Goal: Task Accomplishment & Management: Manage account settings

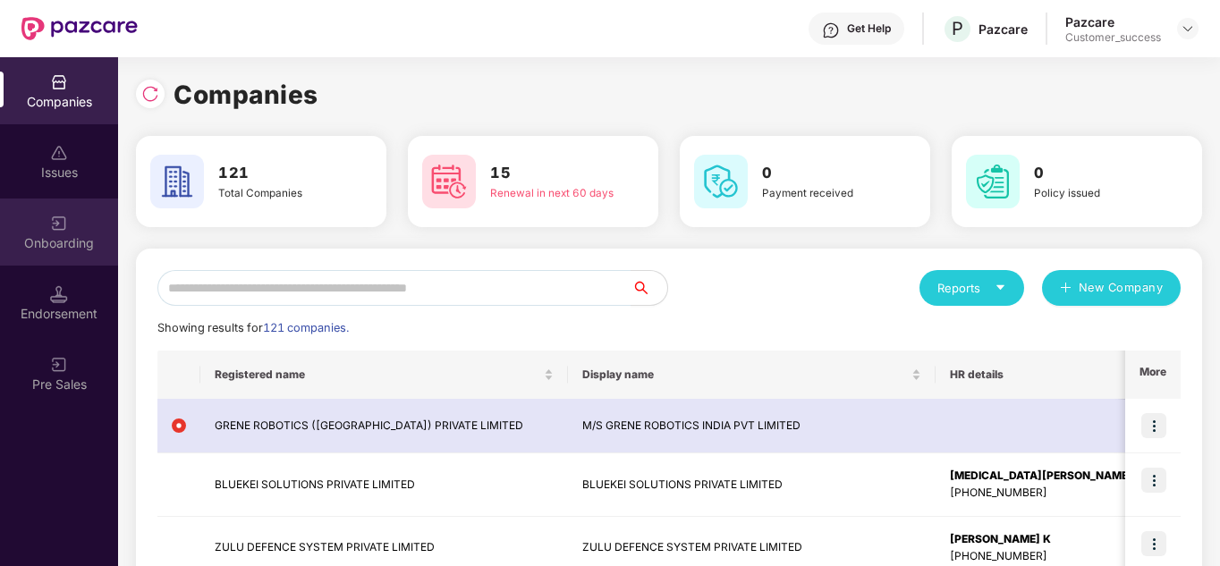
click at [84, 258] on div "Onboarding" at bounding box center [59, 232] width 118 height 67
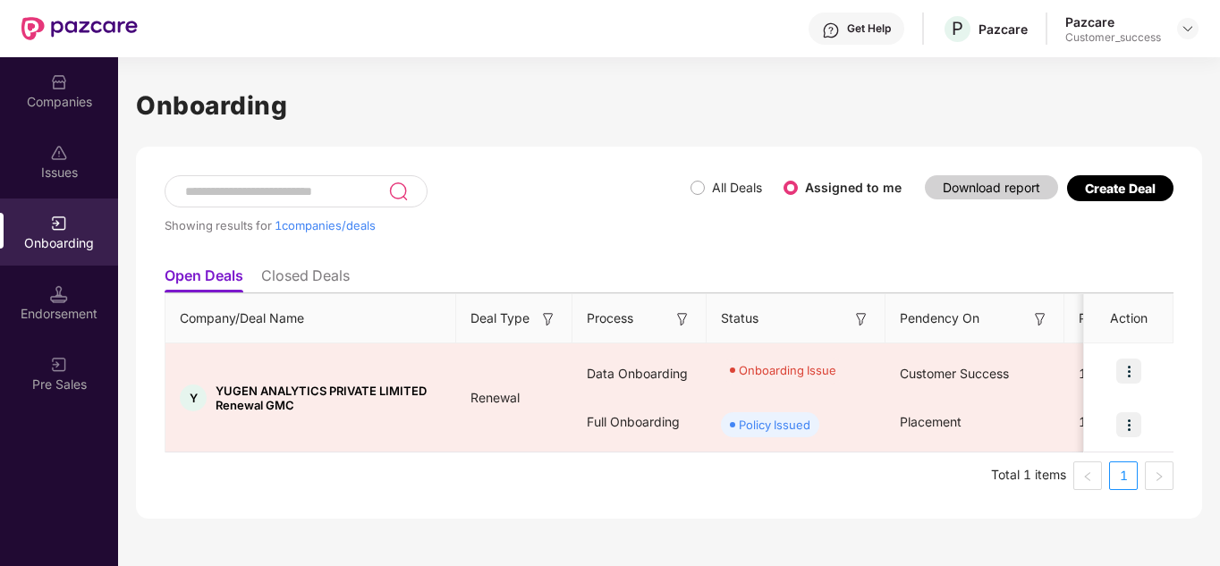
click at [81, 70] on div "Companies" at bounding box center [59, 90] width 118 height 67
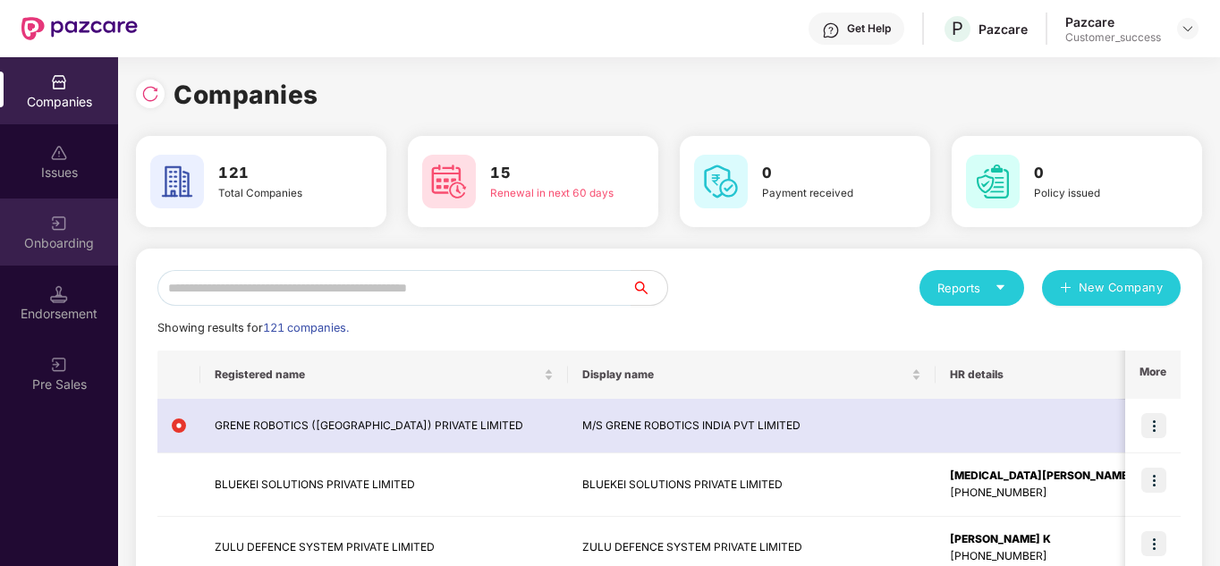
click at [63, 225] on img at bounding box center [59, 224] width 18 height 18
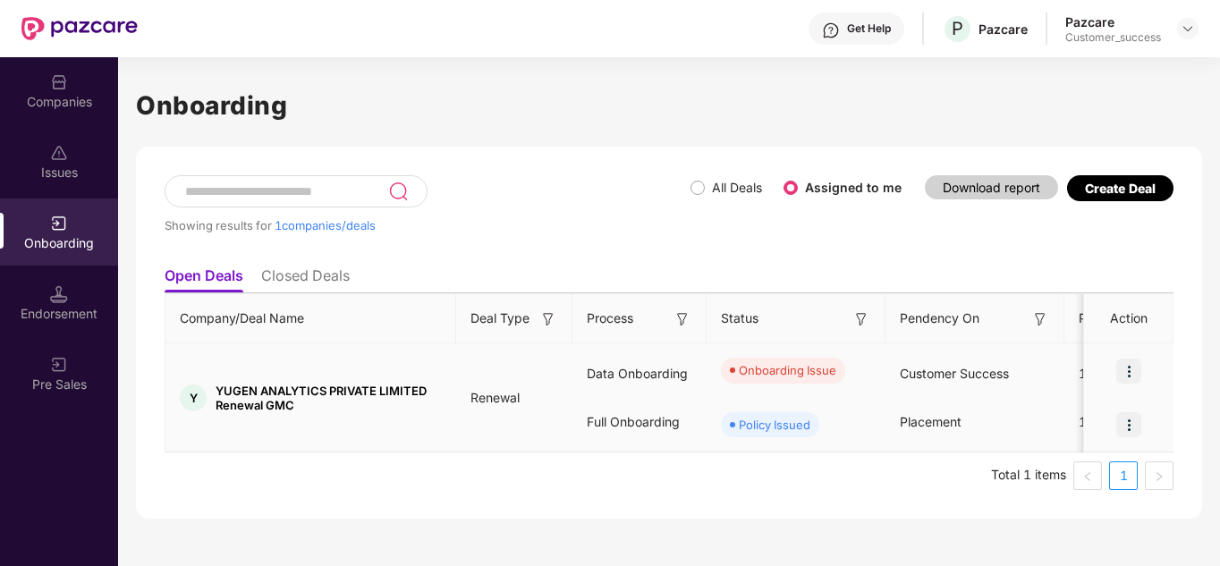
click at [1130, 367] on img at bounding box center [1128, 371] width 25 height 25
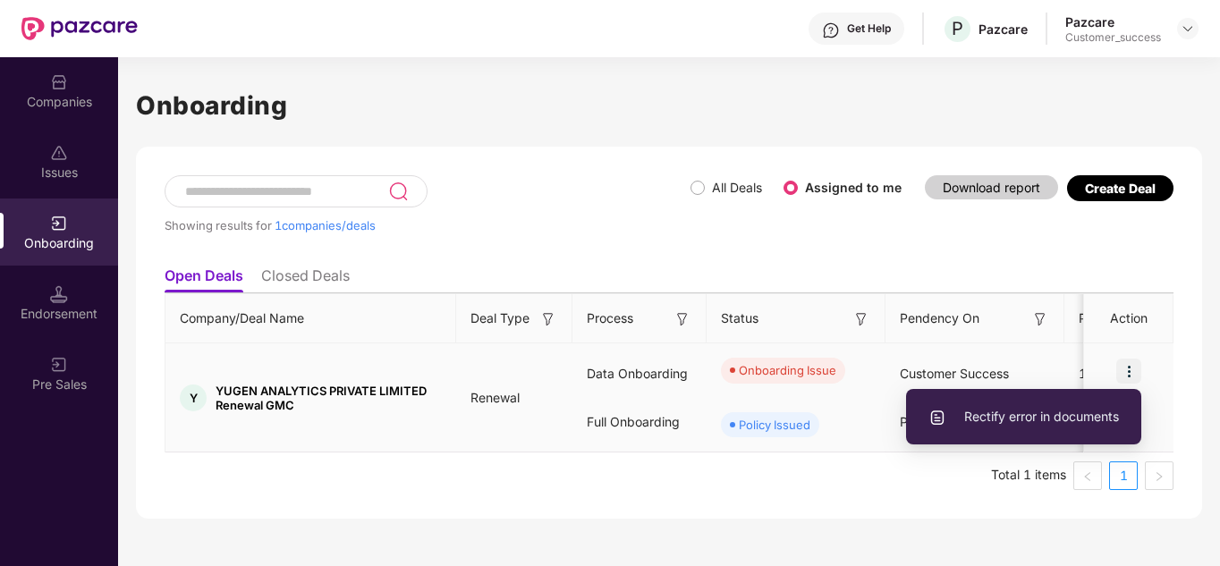
click at [1010, 428] on li "Rectify error in documents" at bounding box center [1023, 417] width 235 height 38
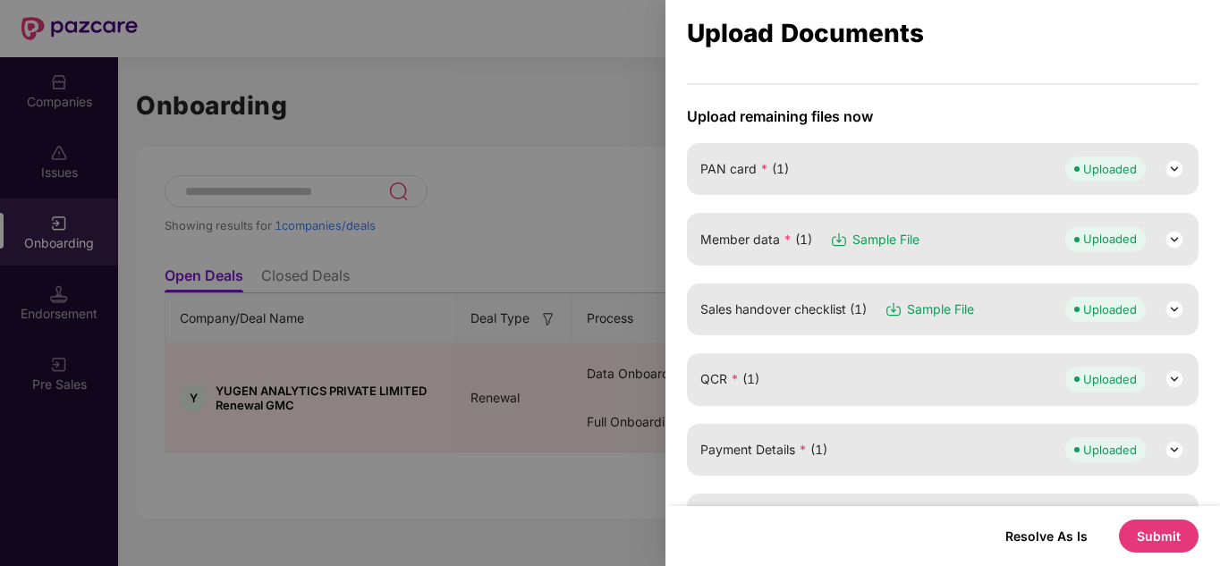
scroll to position [193, 0]
click at [613, 216] on div at bounding box center [610, 283] width 1220 height 566
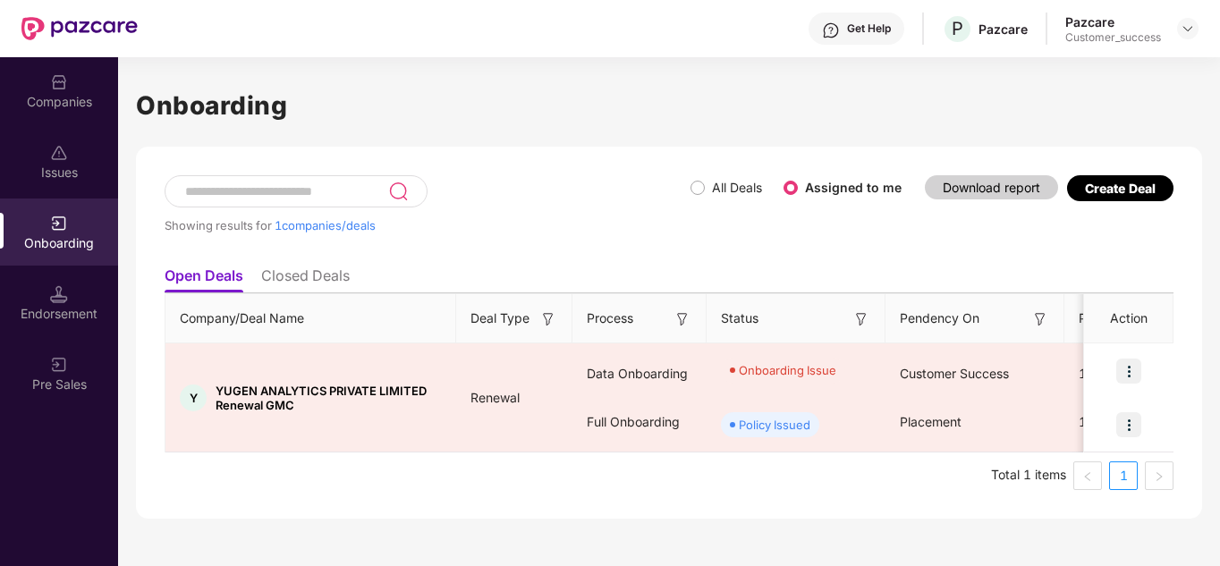
click at [53, 106] on div "Companies" at bounding box center [59, 102] width 118 height 18
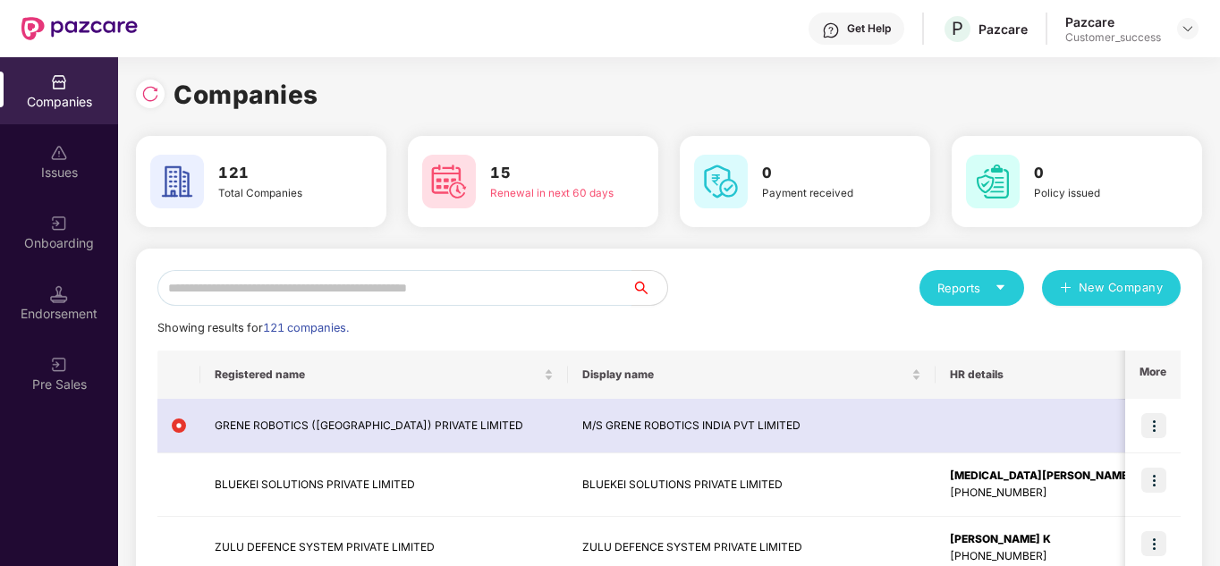
click at [283, 283] on input "text" at bounding box center [394, 288] width 474 height 36
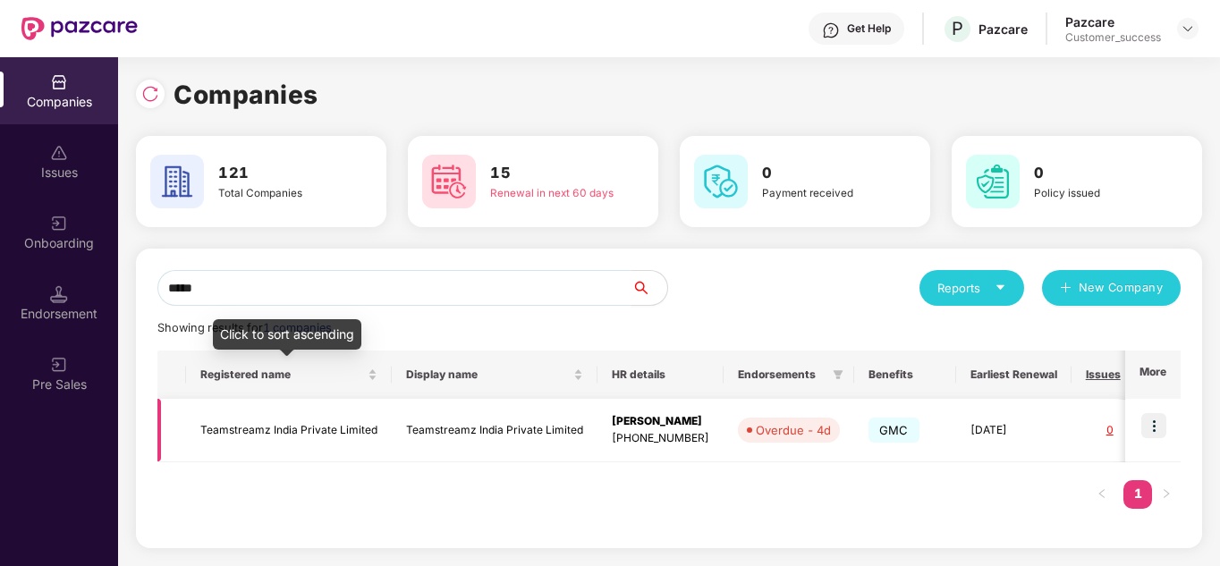
type input "*****"
click at [258, 402] on td "Teamstreamz India Private Limited" at bounding box center [289, 430] width 206 height 63
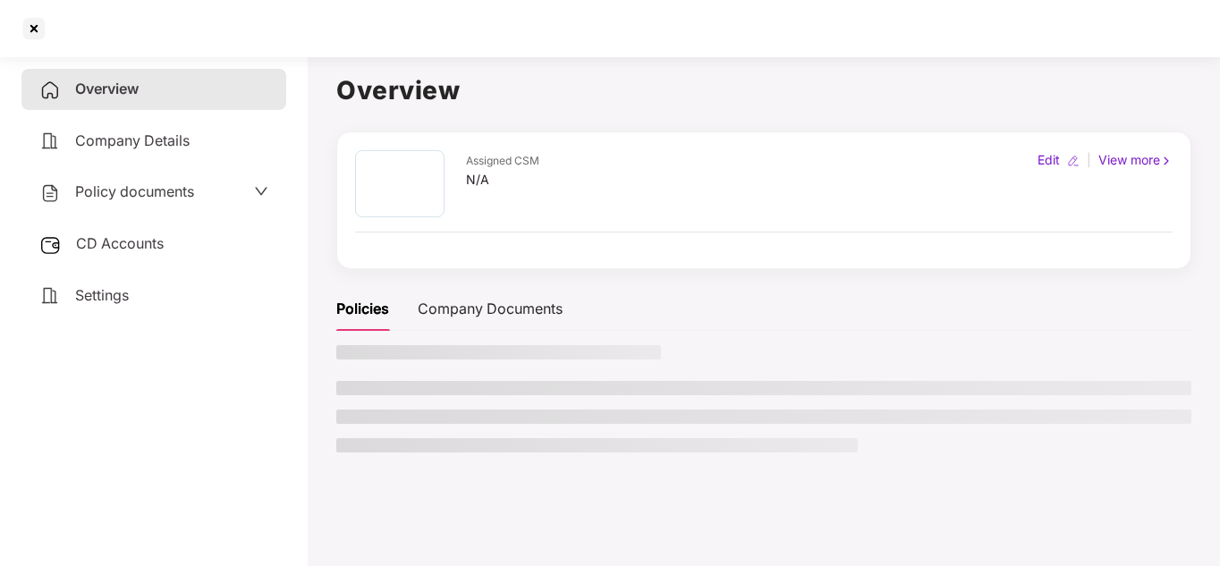
click at [258, 402] on div "Overview Company Details Policy documents CD Accounts Settings" at bounding box center [153, 308] width 265 height 478
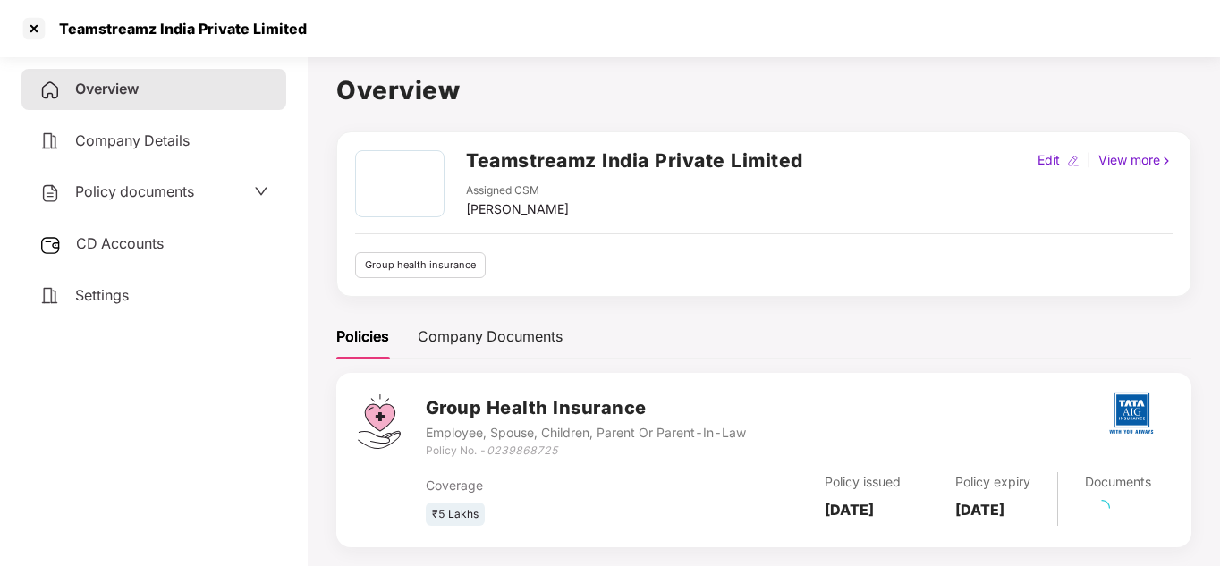
click at [172, 205] on div "Policy documents" at bounding box center [153, 192] width 265 height 41
click at [192, 189] on span "Policy documents" at bounding box center [134, 191] width 119 height 18
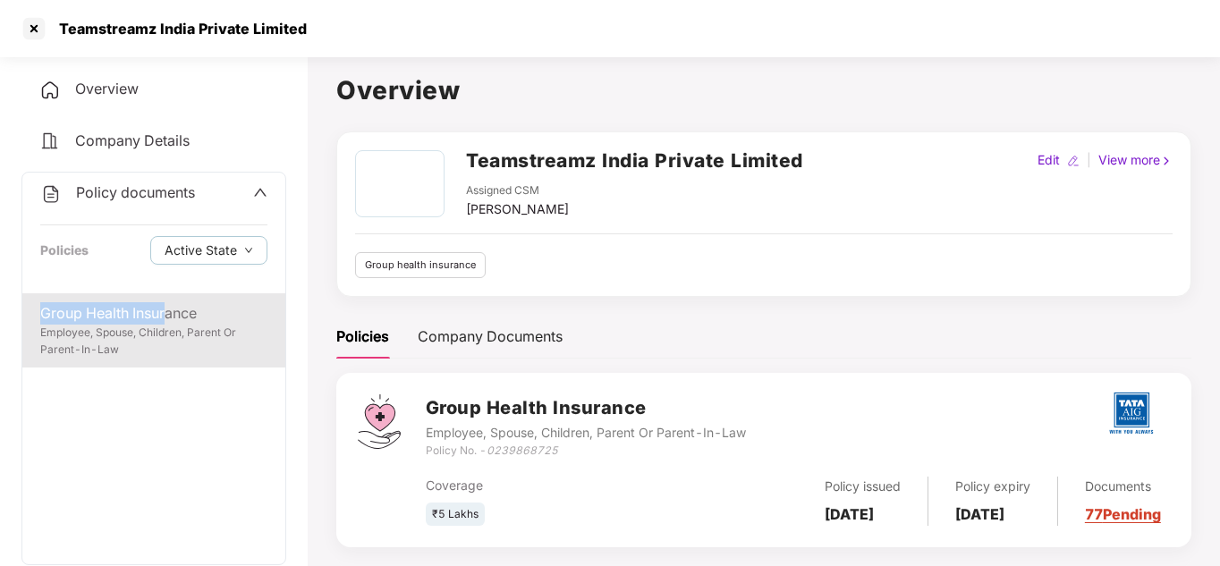
drag, startPoint x: 173, startPoint y: 292, endPoint x: 165, endPoint y: 317, distance: 26.3
click at [165, 317] on div "Policy documents Policies Active State Group Health Insurance Employee, Spouse,…" at bounding box center [153, 368] width 265 height 393
click at [165, 317] on div "Group Health Insurance" at bounding box center [153, 313] width 227 height 22
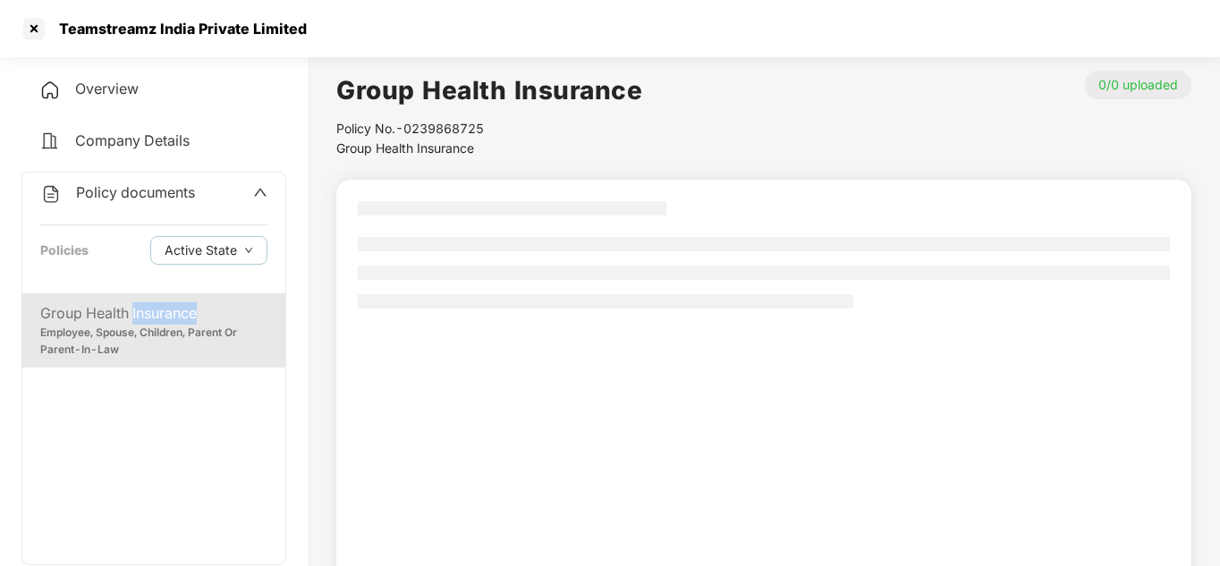
click at [165, 317] on div "Group Health Insurance" at bounding box center [153, 313] width 227 height 22
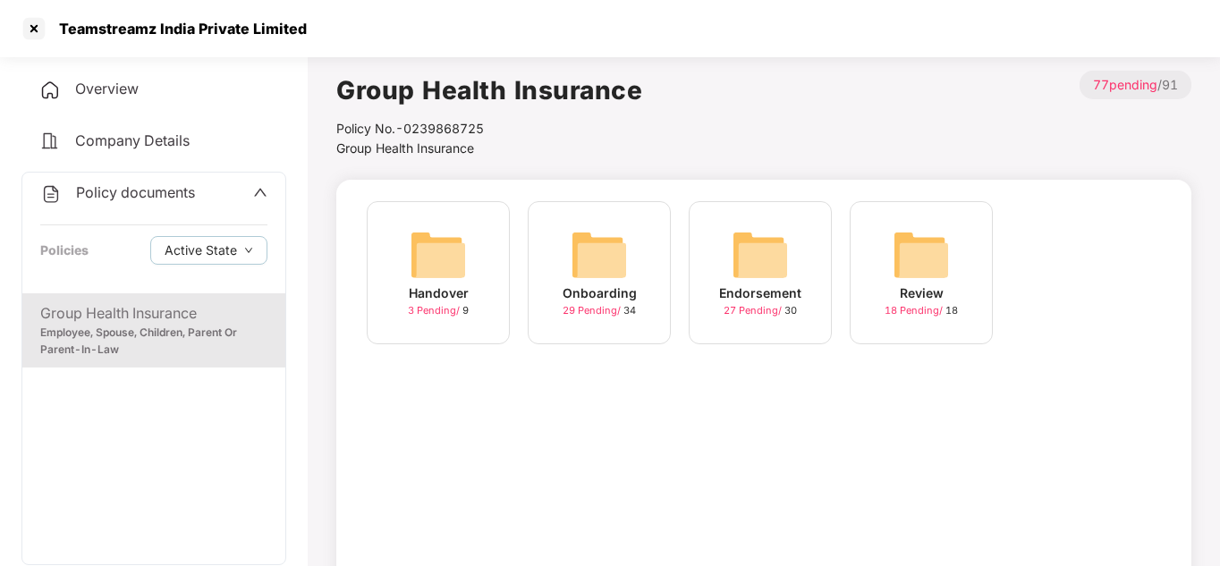
click at [556, 283] on div "Onboarding 29 Pending / 34" at bounding box center [599, 272] width 143 height 143
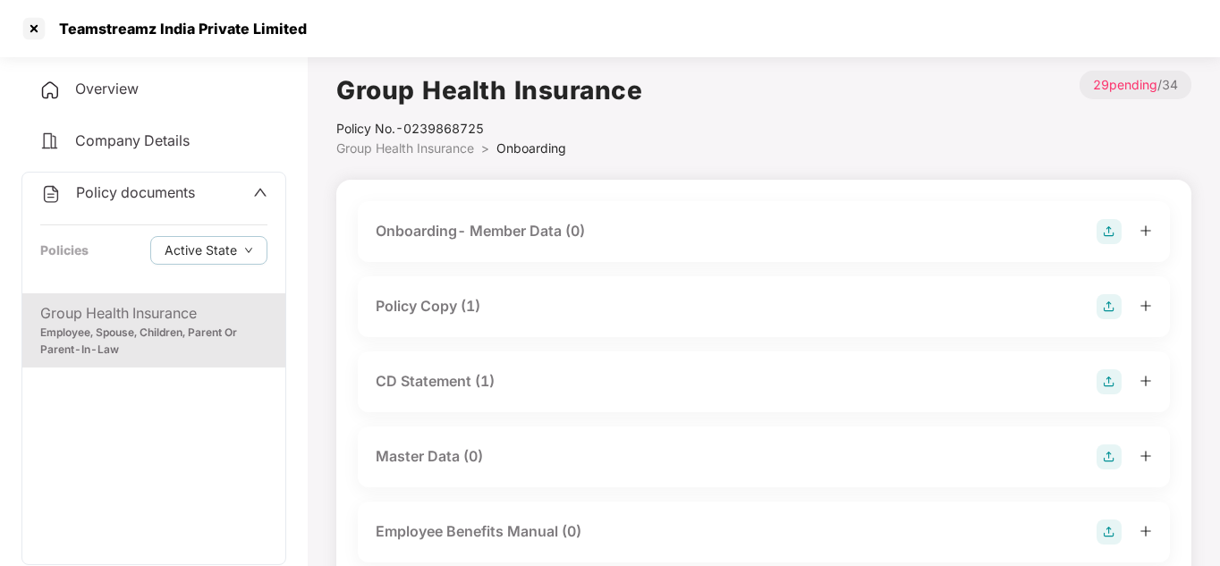
click at [176, 295] on div "Group Health Insurance Employee, Spouse, Children, Parent Or Parent-In-Law" at bounding box center [153, 330] width 263 height 74
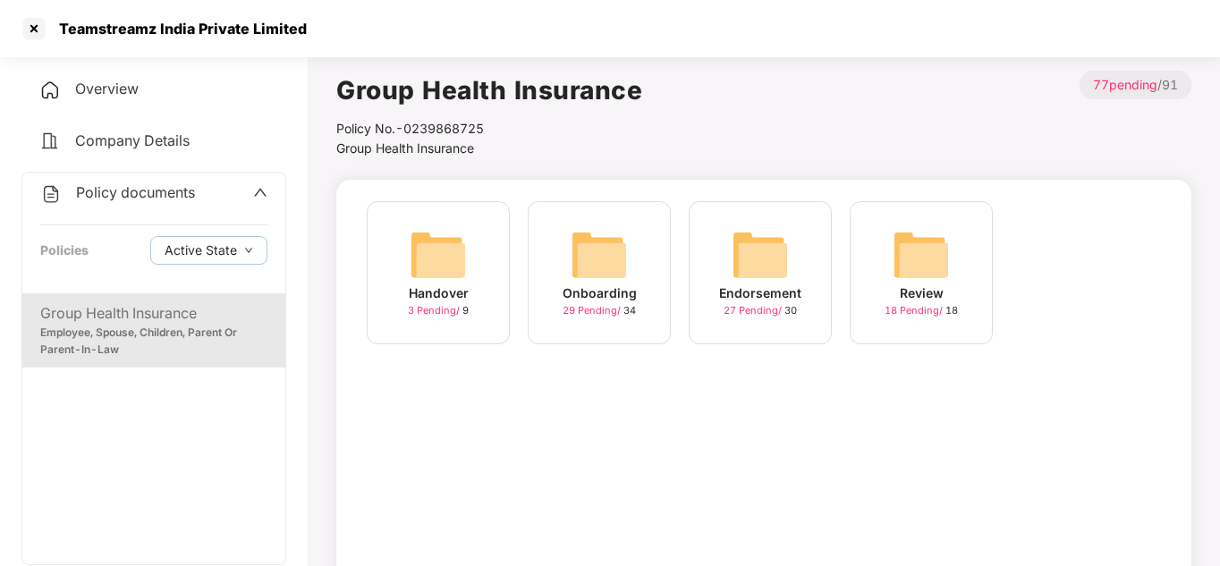
click at [728, 266] on div "Endorsement 27 Pending / 30" at bounding box center [760, 272] width 143 height 143
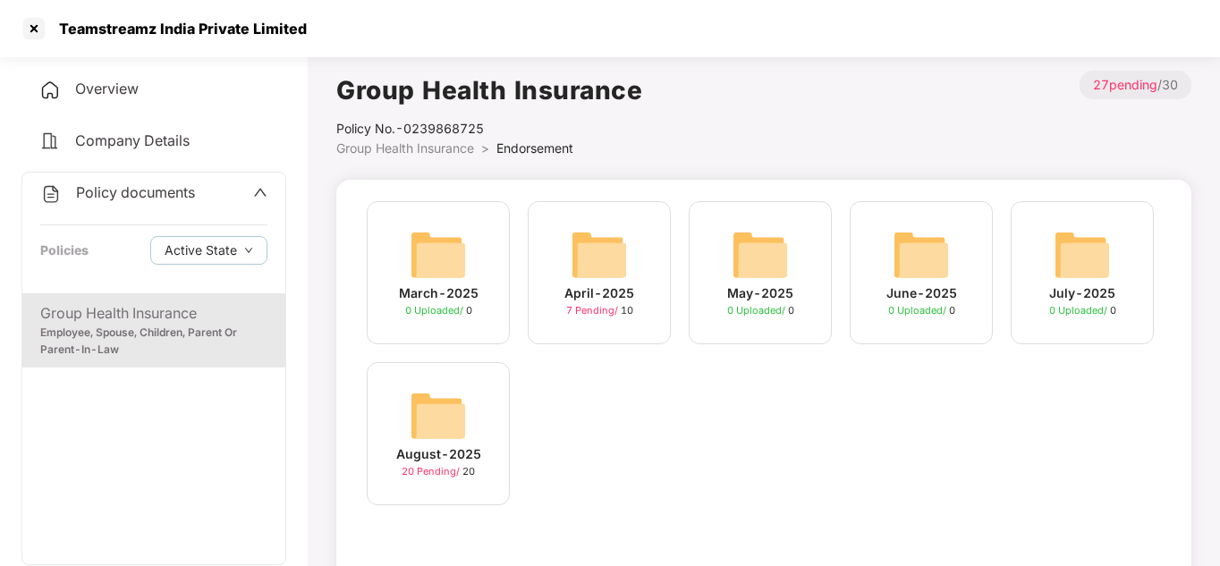
click at [176, 29] on div "Teamstreamz India Private Limited" at bounding box center [177, 29] width 258 height 18
copy div "Teamstreamz India Private Limited"
click at [25, 27] on div at bounding box center [34, 28] width 29 height 29
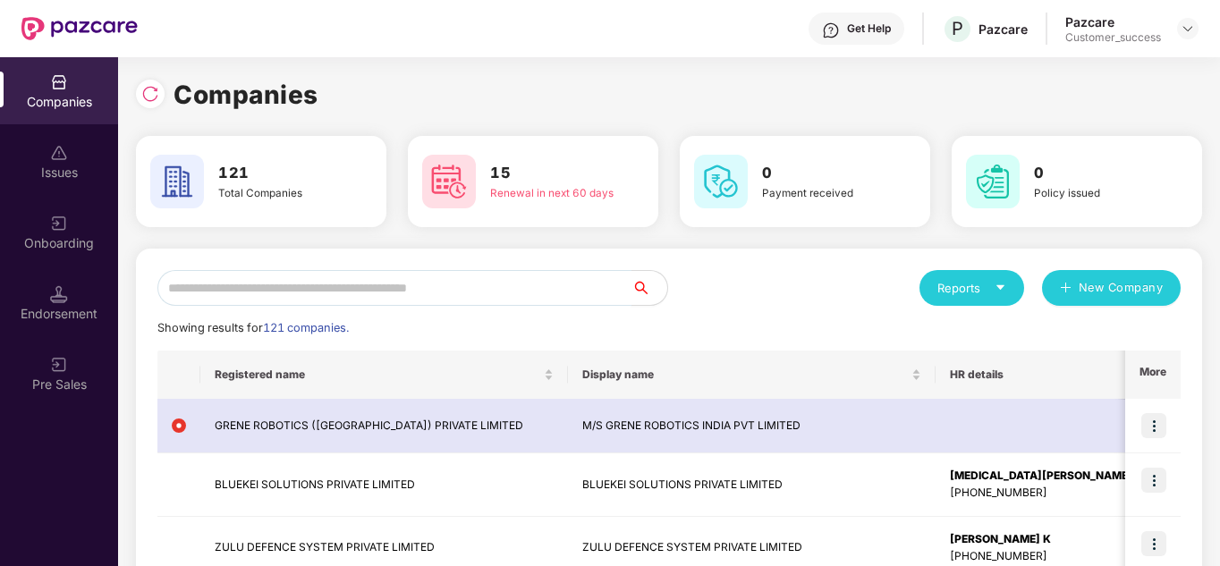
click at [247, 292] on input "text" at bounding box center [394, 288] width 474 height 36
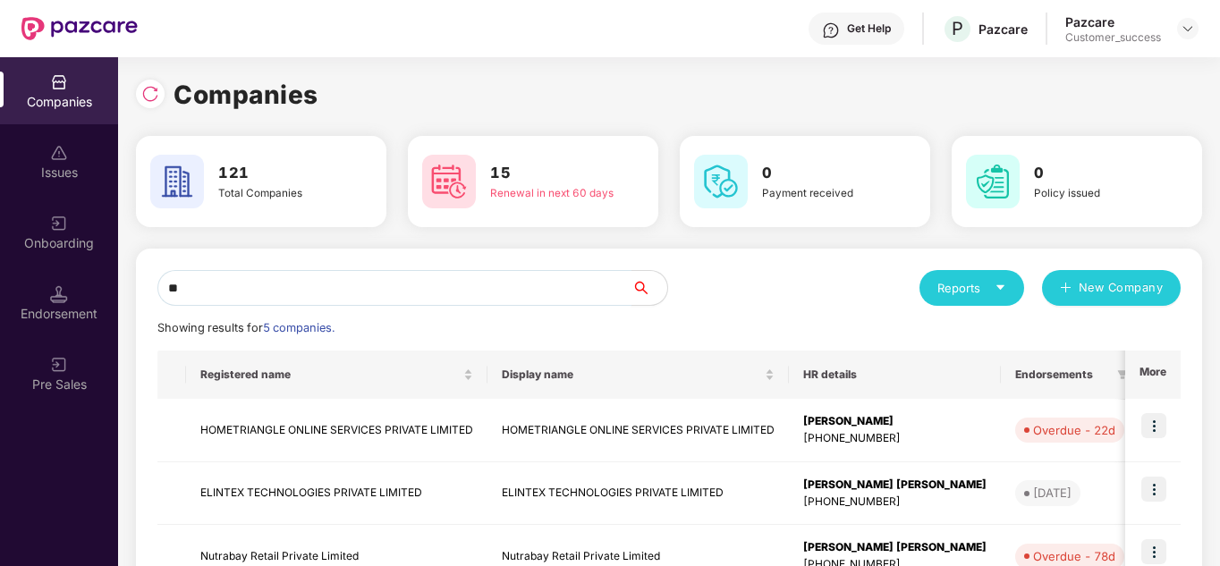
type input "*"
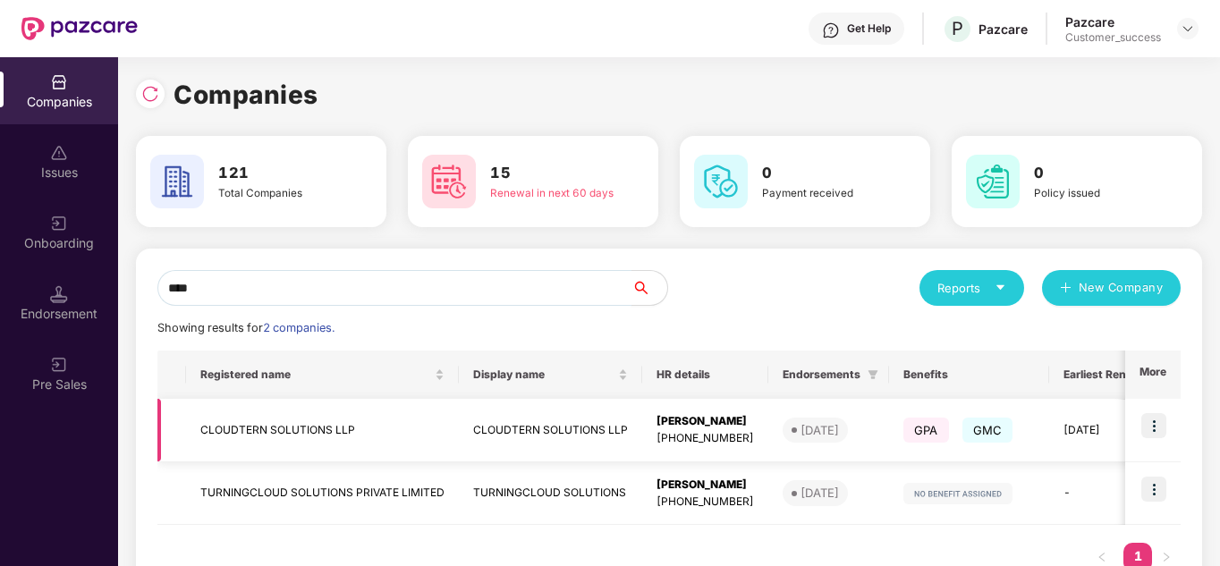
type input "****"
copy td "CLOUDTERN SOLUTIONS LLP"
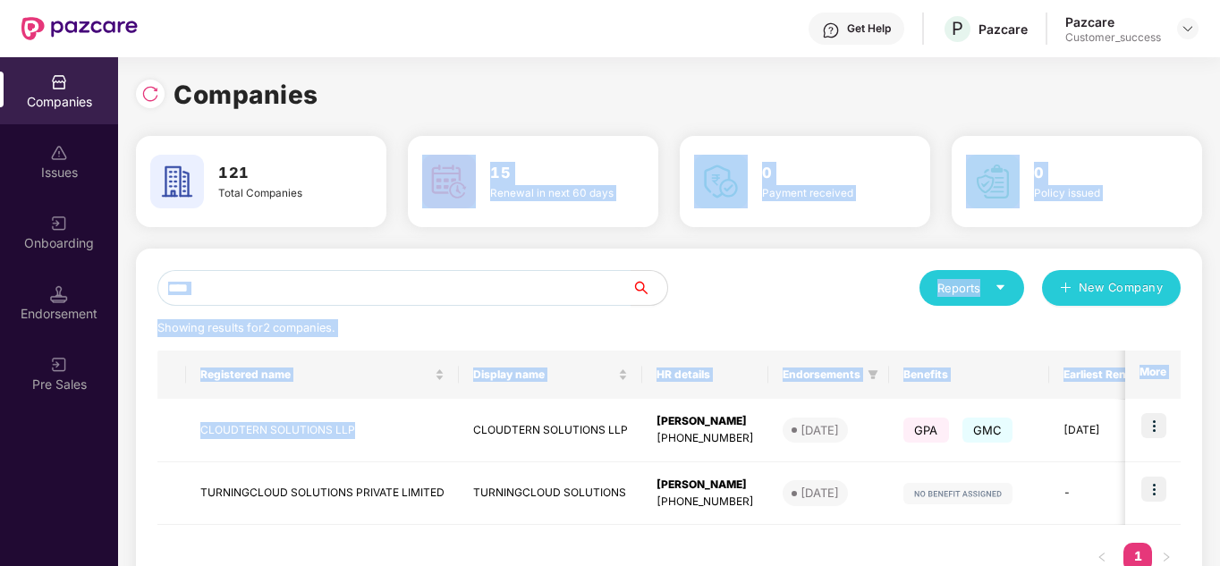
drag, startPoint x: 360, startPoint y: 435, endPoint x: 490, endPoint y: 57, distance: 399.0
click at [490, 57] on div "Companies 121 Total Companies 15 Renewal in next 60 days 0 Payment received 0 P…" at bounding box center [669, 341] width 1066 height 568
